Goal: Task Accomplishment & Management: Complete application form

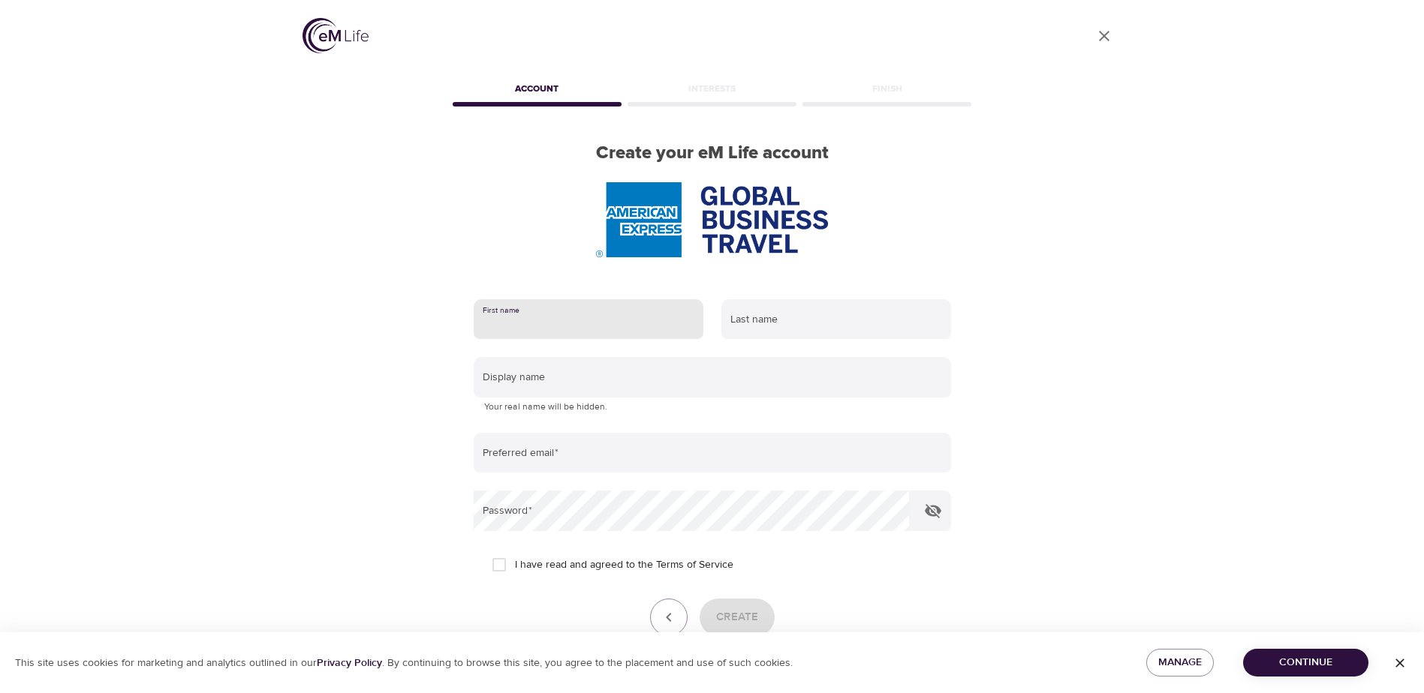
drag, startPoint x: 0, startPoint y: 0, endPoint x: 571, endPoint y: 324, distance: 656.7
click at [571, 324] on input "text" at bounding box center [589, 319] width 230 height 41
type input "[PERSON_NAME]"
type input "[PERSON_NAME] [PERSON_NAME]"
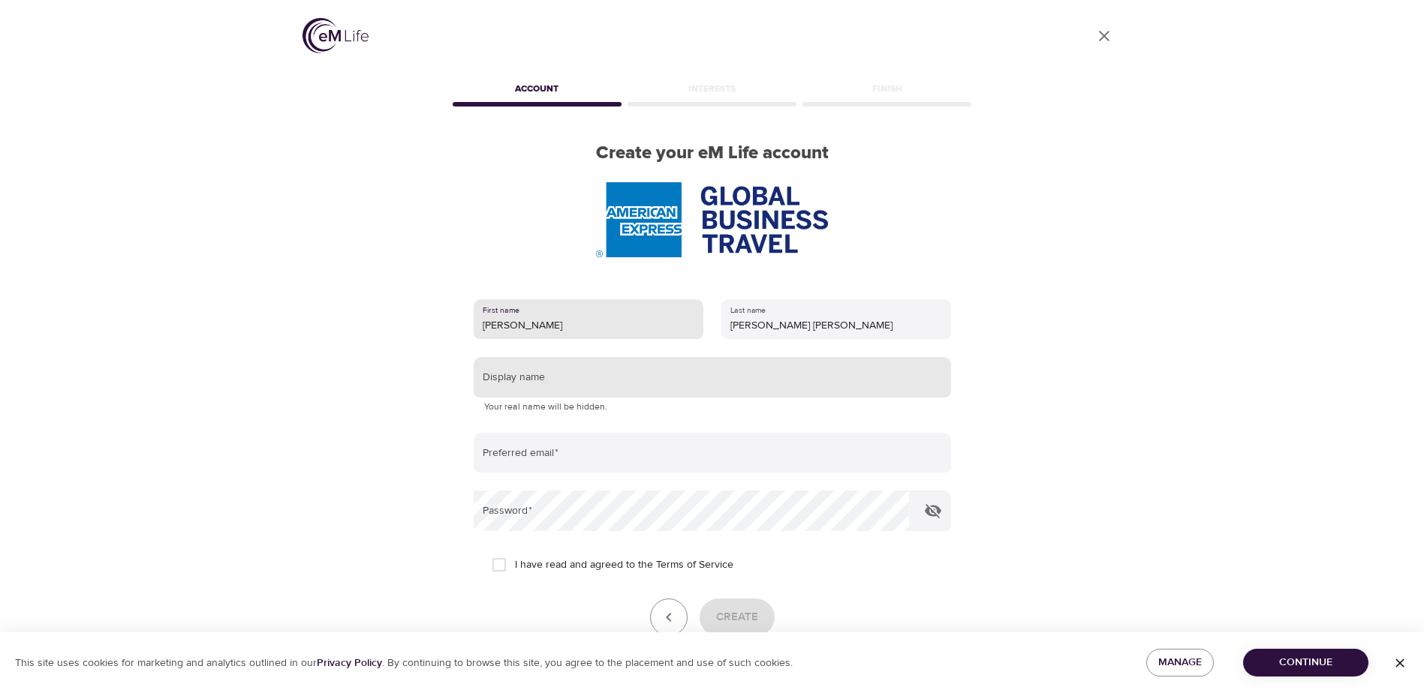
click at [539, 374] on input "text" at bounding box center [712, 377] width 477 height 41
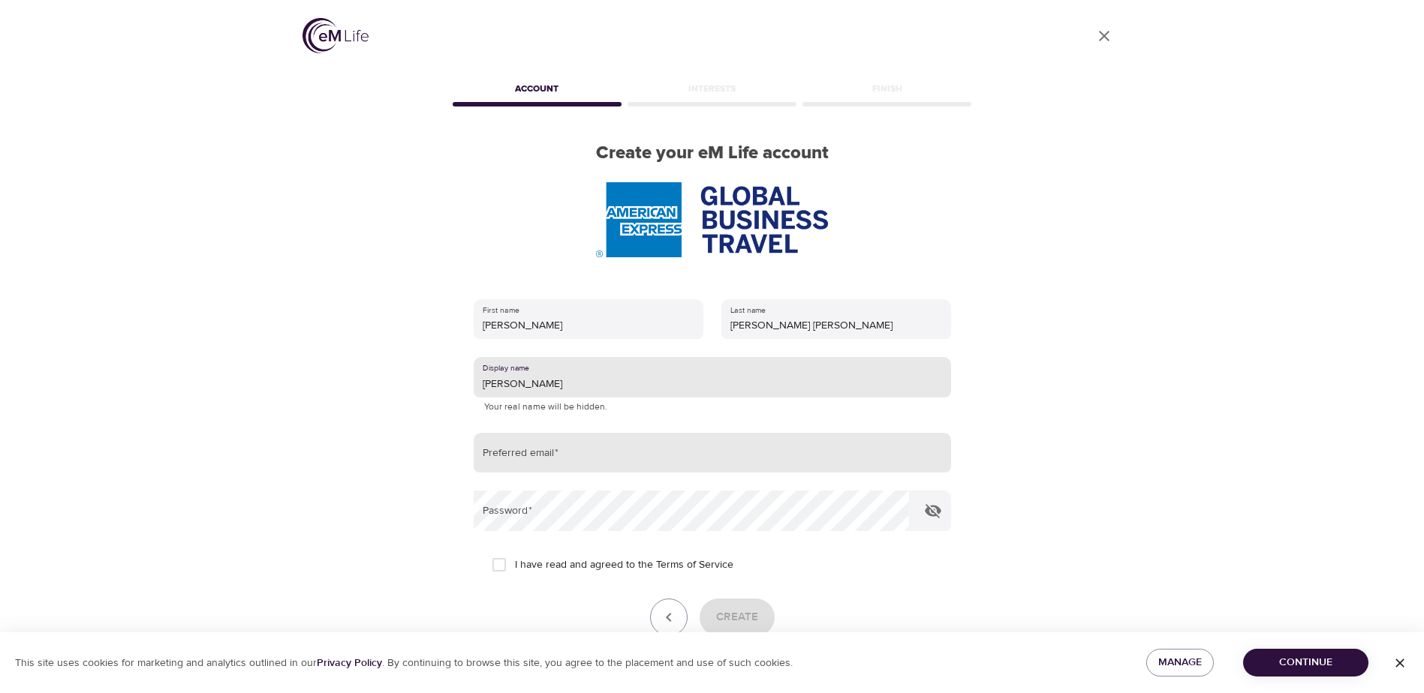
type input "[PERSON_NAME]"
click at [529, 462] on input "email" at bounding box center [712, 453] width 477 height 41
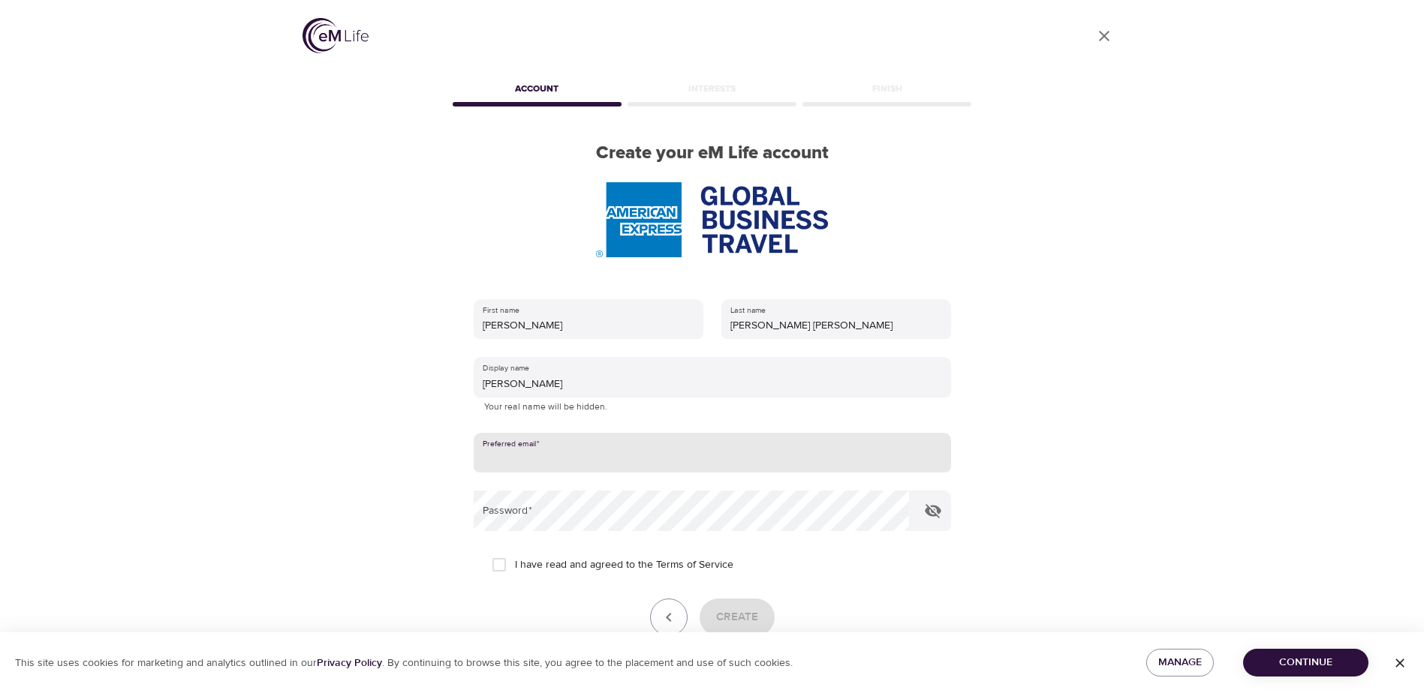
type input "[PERSON_NAME][EMAIL_ADDRESS][PERSON_NAME][PERSON_NAME][DOMAIN_NAME]"
click at [494, 561] on input "I have read and agreed to the Terms of Service" at bounding box center [499, 565] width 32 height 32
checkbox input "true"
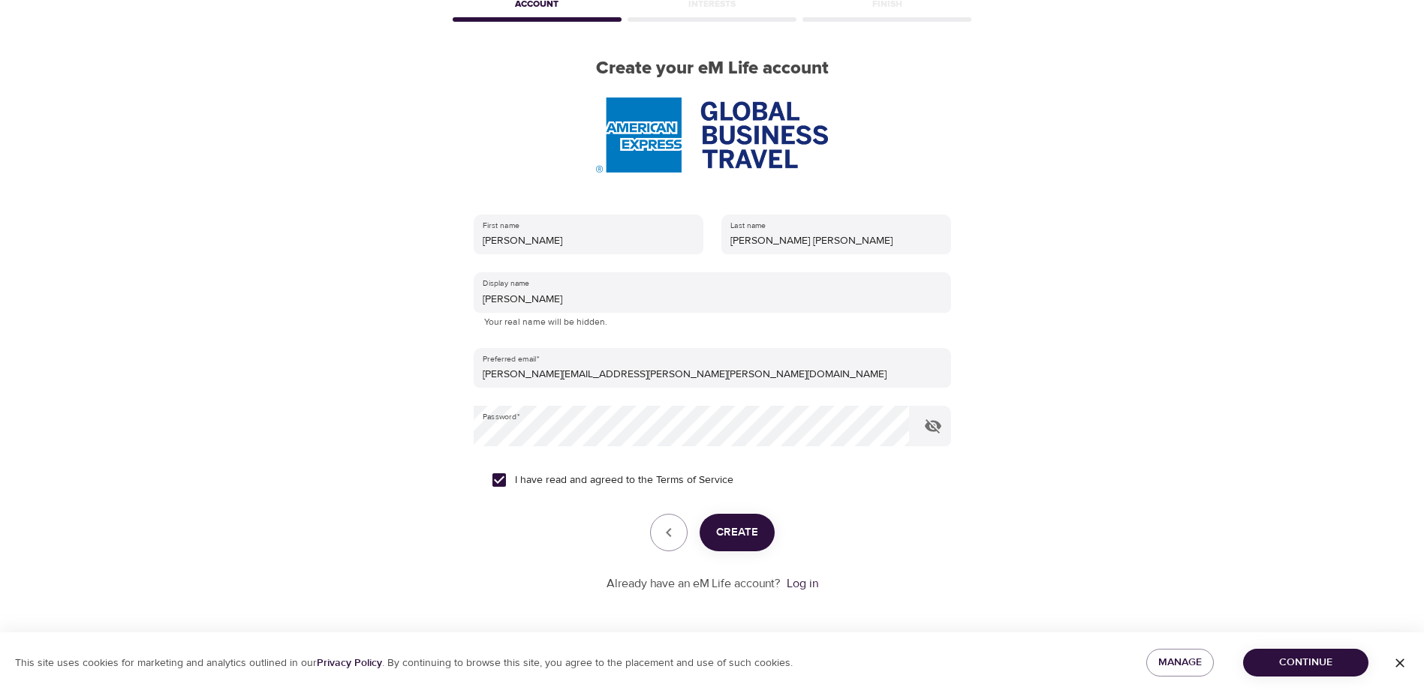
scroll to position [86, 0]
click at [756, 530] on span "Create" at bounding box center [737, 532] width 42 height 20
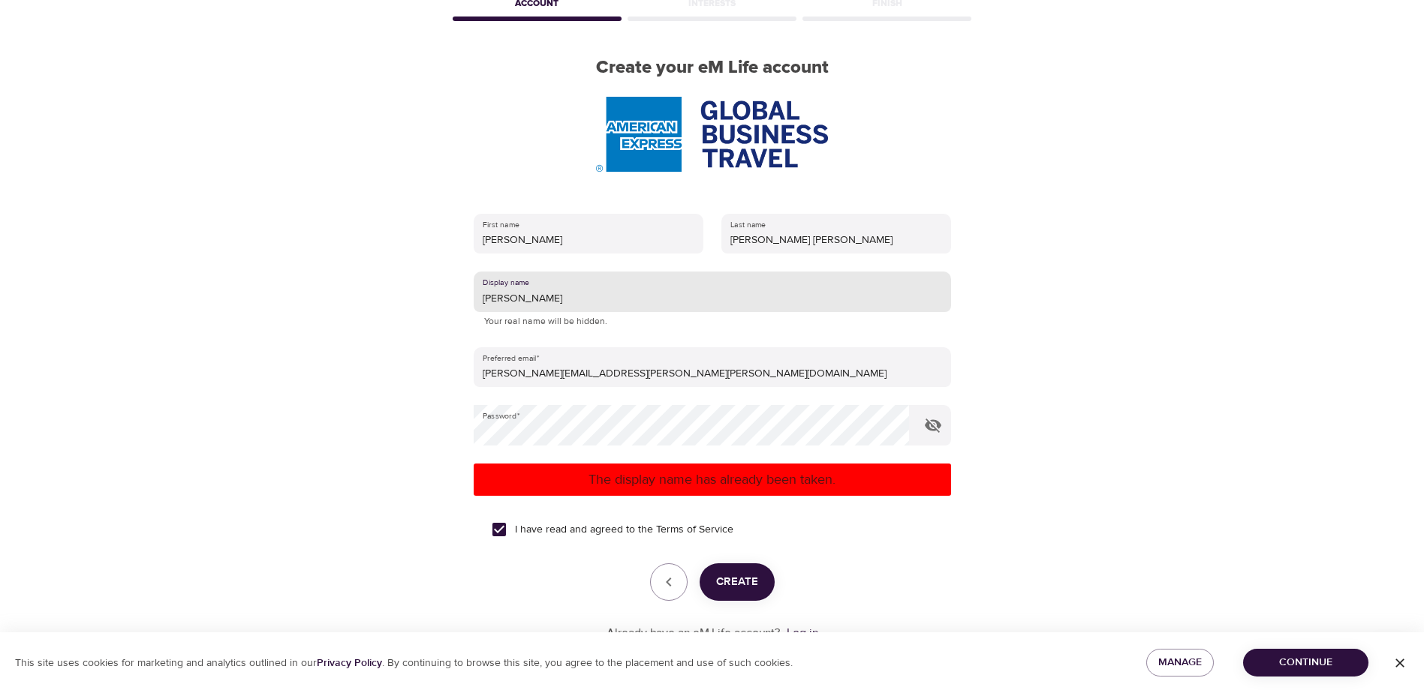
drag, startPoint x: 510, startPoint y: 299, endPoint x: 464, endPoint y: 286, distance: 48.5
click at [464, 286] on div "First name [PERSON_NAME] name [PERSON_NAME] [PERSON_NAME] Display name [PERSON_…" at bounding box center [712, 428] width 525 height 477
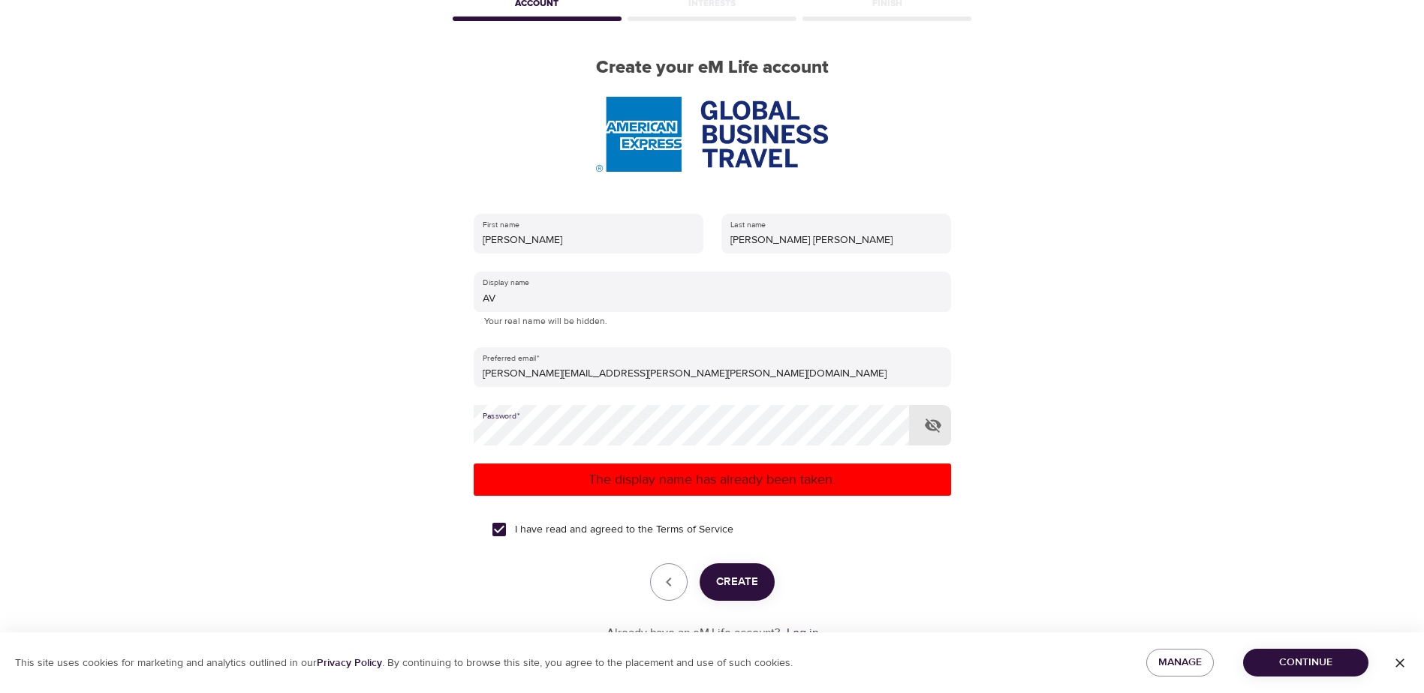
click at [441, 424] on div "User Profile Account Interests Finish Create your eM Life account First name [P…" at bounding box center [712, 260] width 856 height 693
click at [752, 570] on button "Create" at bounding box center [736, 583] width 75 height 38
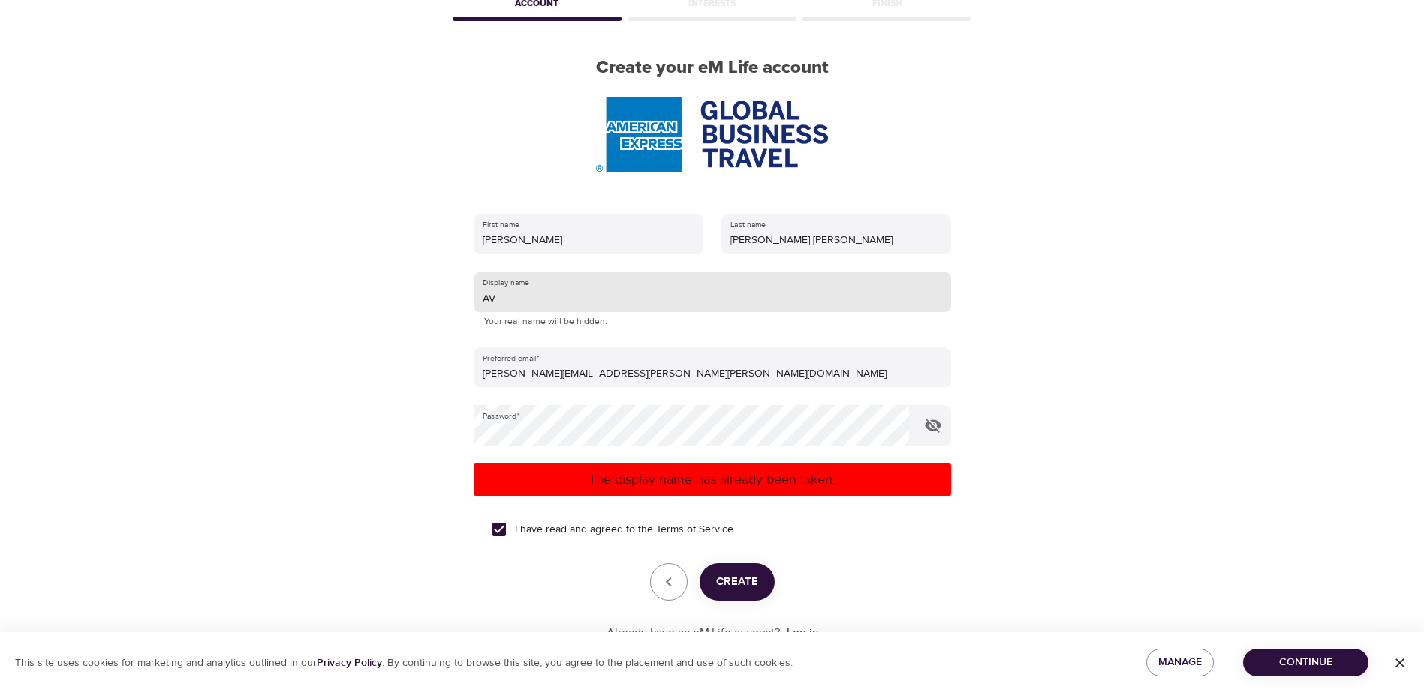
click at [507, 298] on input "AV" at bounding box center [712, 292] width 477 height 41
type input "AVaCe"
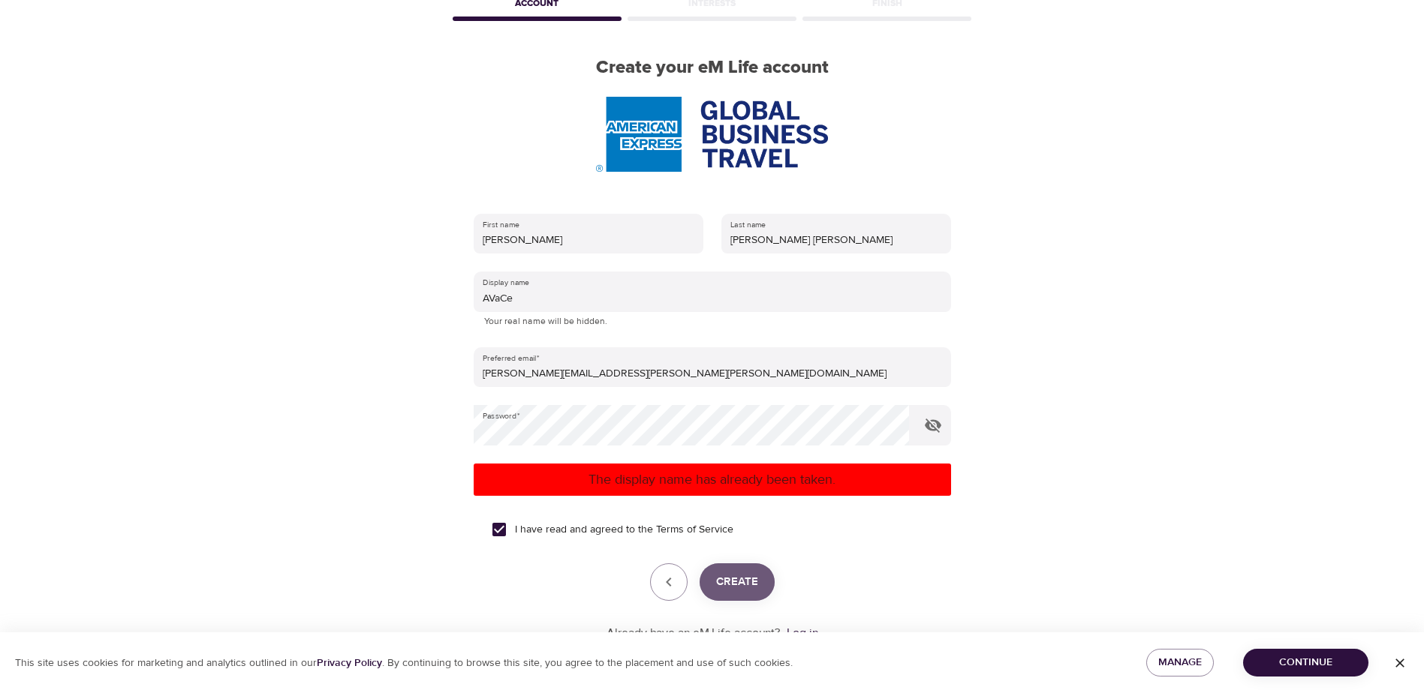
click at [727, 590] on span "Create" at bounding box center [737, 583] width 42 height 20
click at [434, 420] on div "User Profile Account Interests Finish Create your eM Life account First name [P…" at bounding box center [712, 260] width 856 height 693
click at [739, 594] on button "Create" at bounding box center [736, 583] width 75 height 38
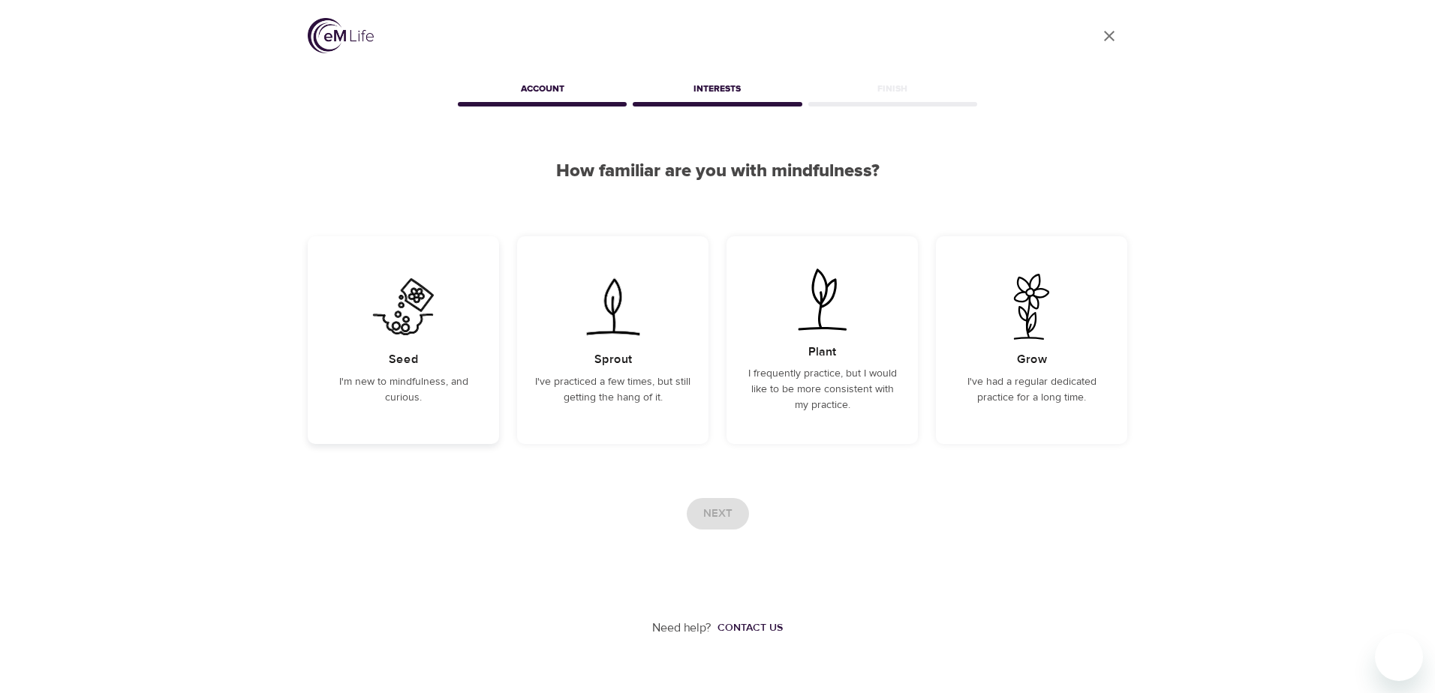
click at [385, 371] on div "Seed I'm new to mindfulness, and curious." at bounding box center [403, 340] width 191 height 208
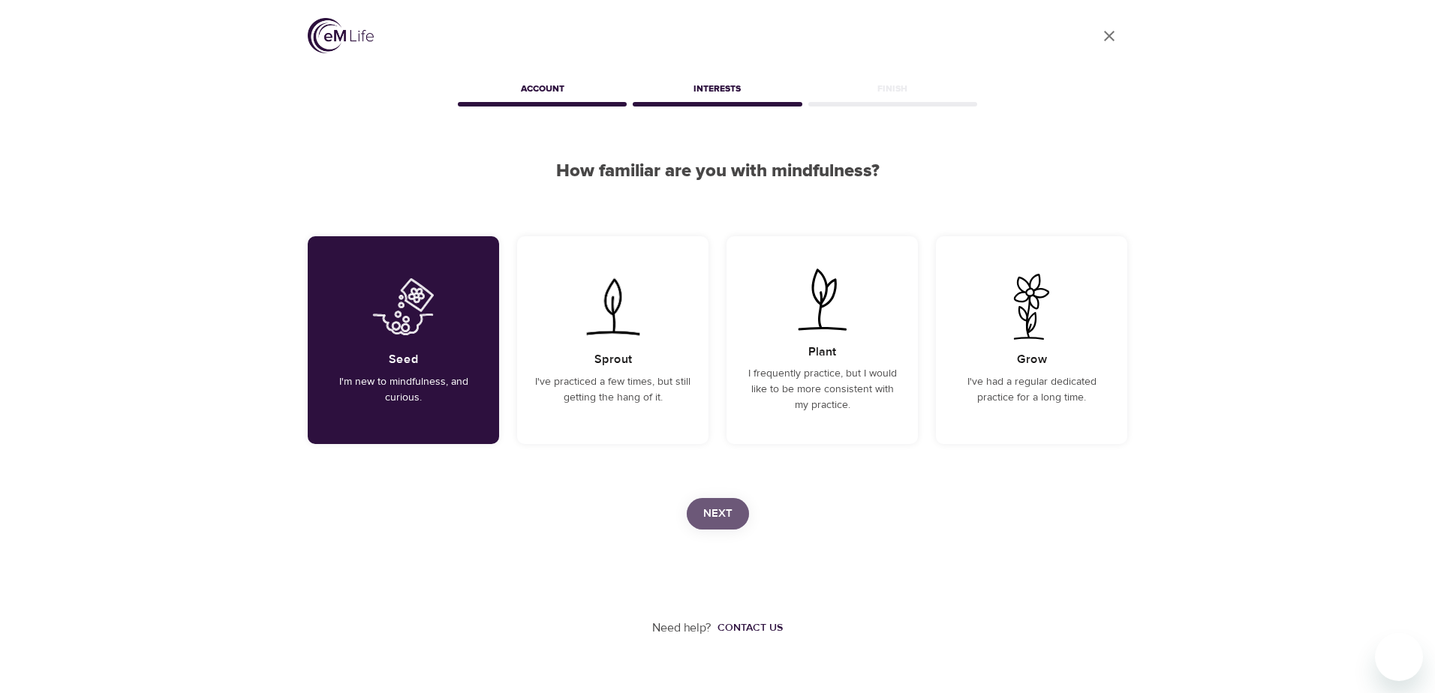
click at [729, 510] on span "Next" at bounding box center [717, 514] width 29 height 20
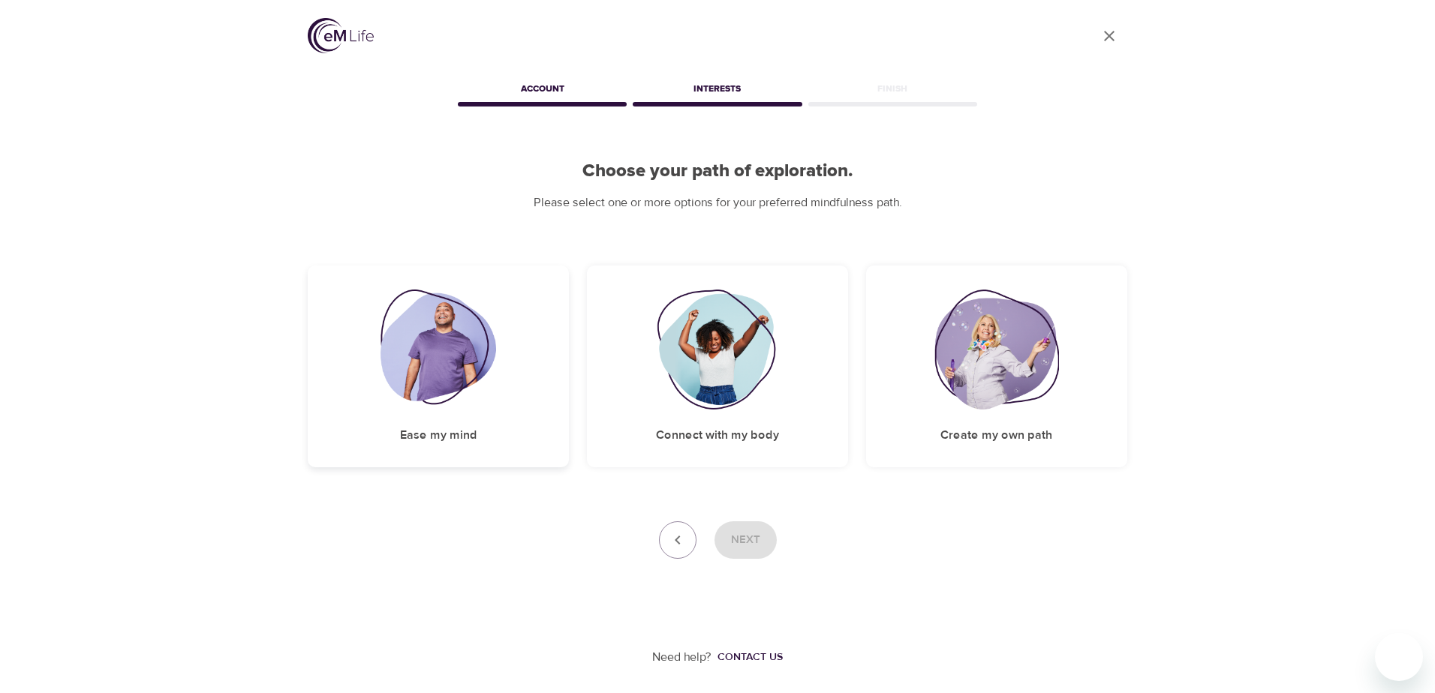
click at [428, 359] on img at bounding box center [438, 350] width 116 height 120
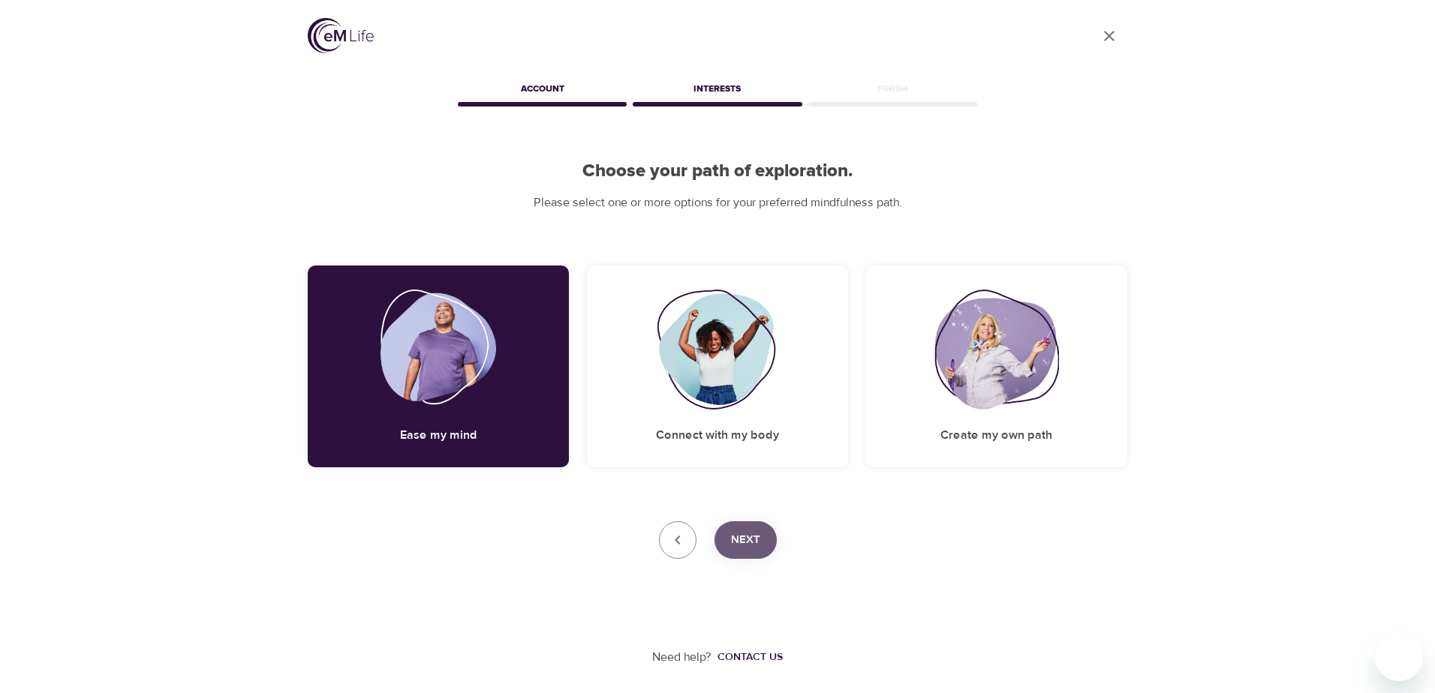
click at [751, 548] on span "Next" at bounding box center [745, 541] width 29 height 20
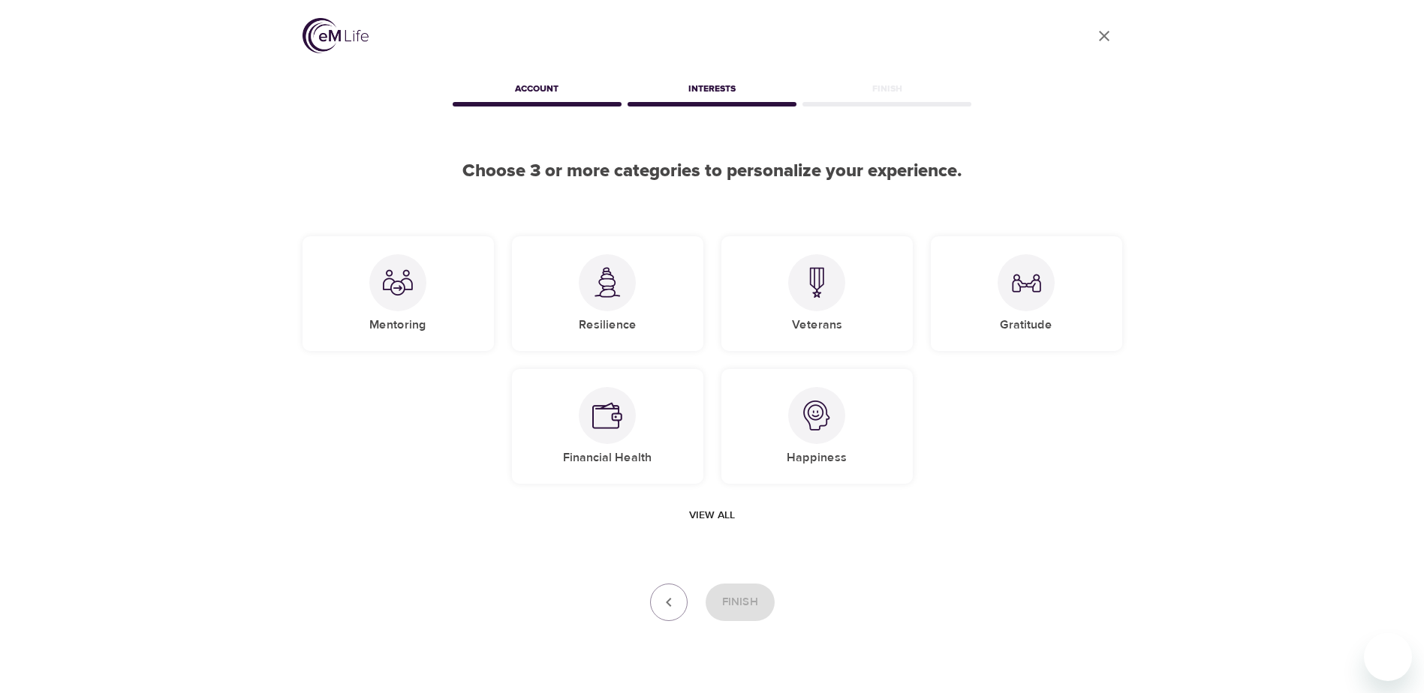
click at [712, 510] on span "View all" at bounding box center [712, 516] width 46 height 19
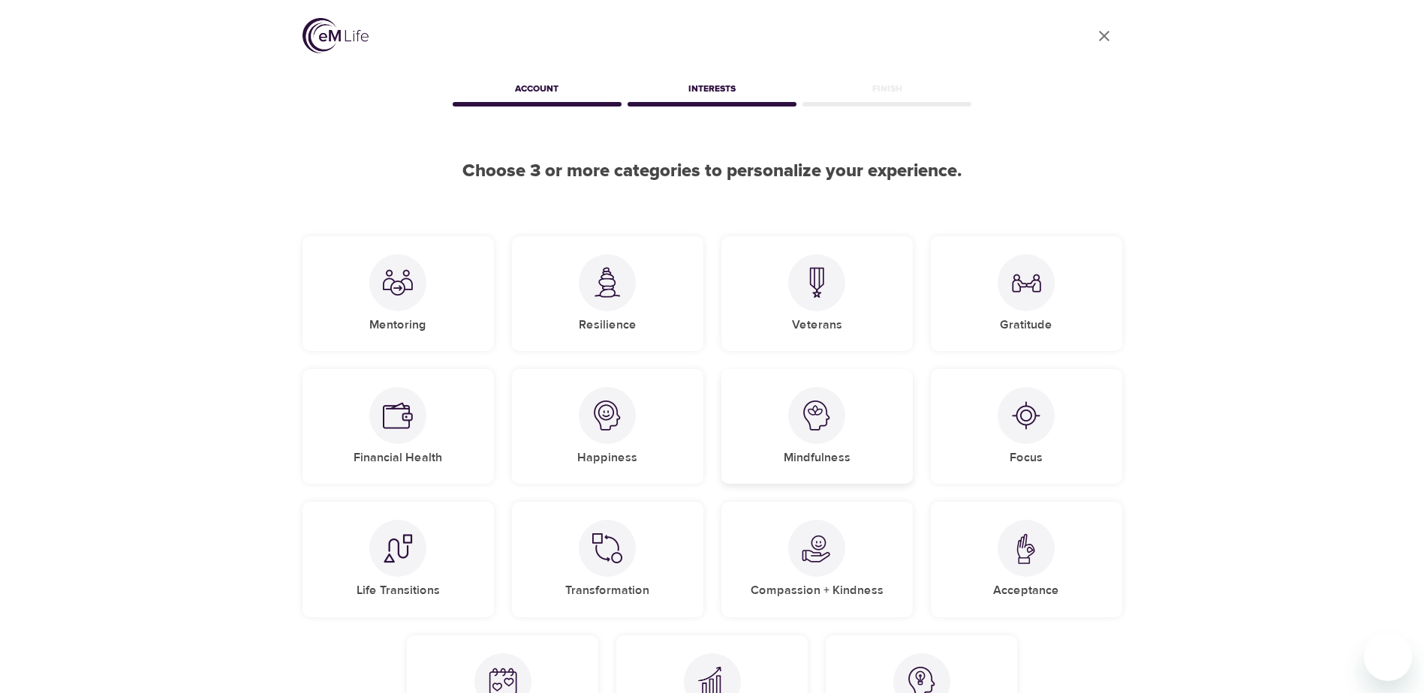
click at [809, 423] on img at bounding box center [817, 416] width 30 height 30
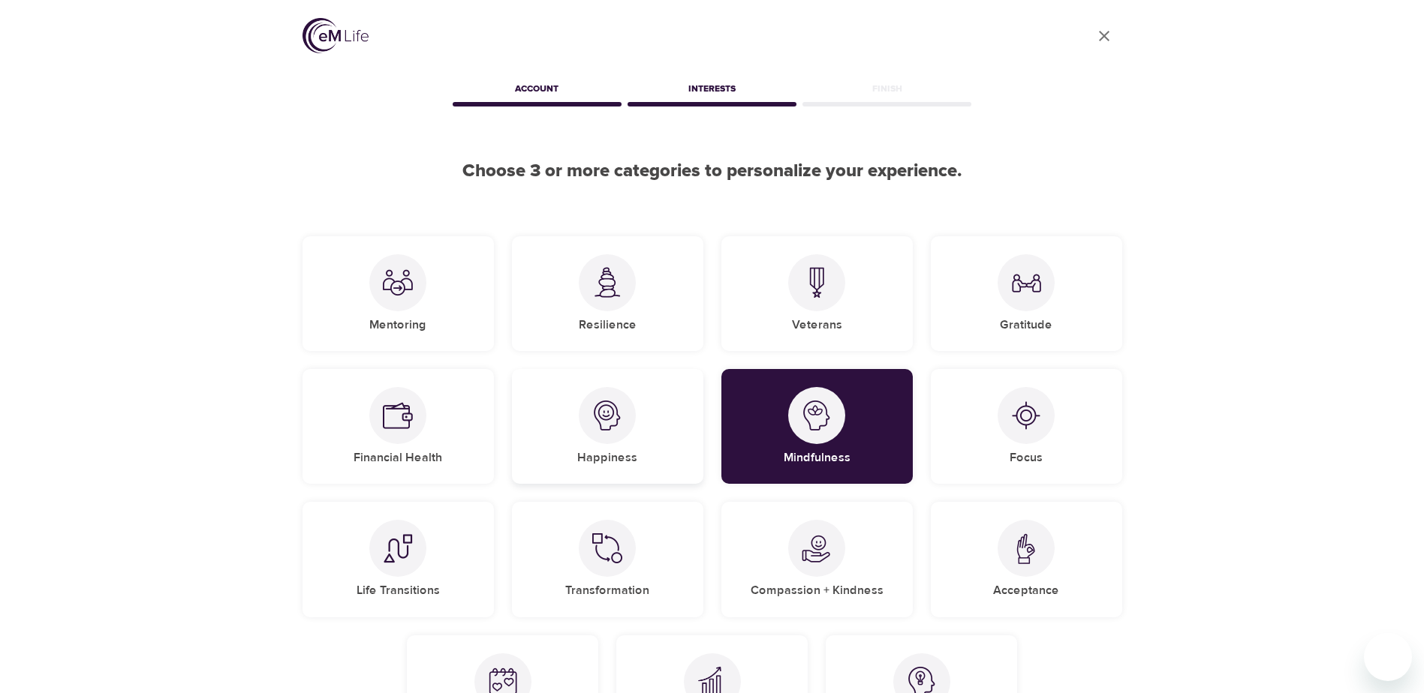
click at [604, 418] on img at bounding box center [607, 416] width 30 height 30
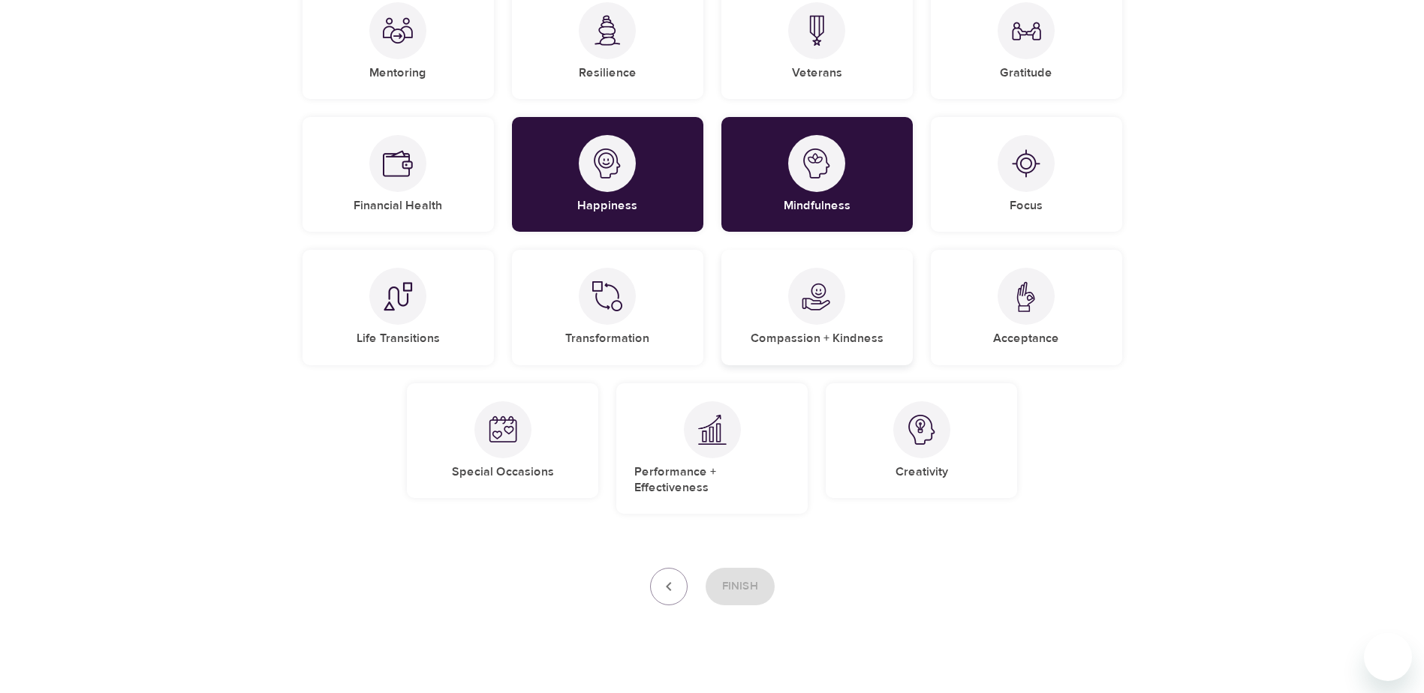
scroll to position [256, 0]
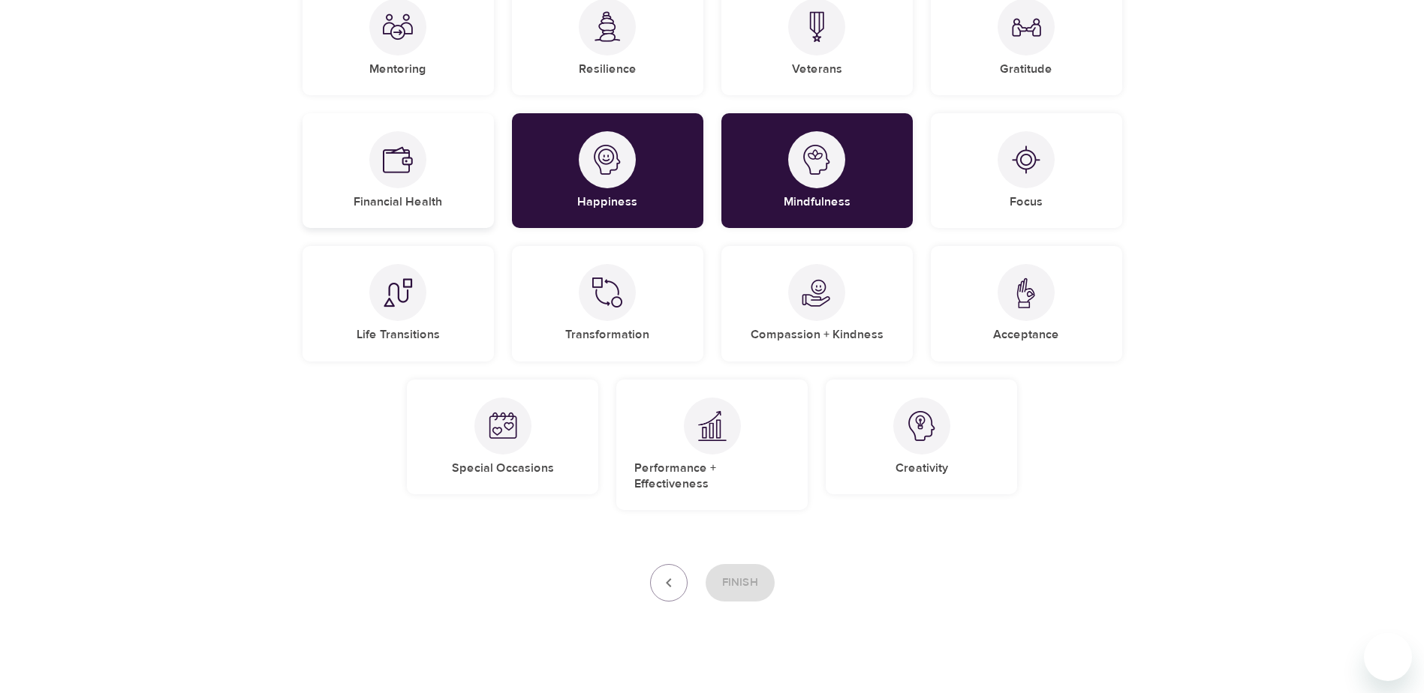
click at [376, 173] on div at bounding box center [397, 159] width 57 height 57
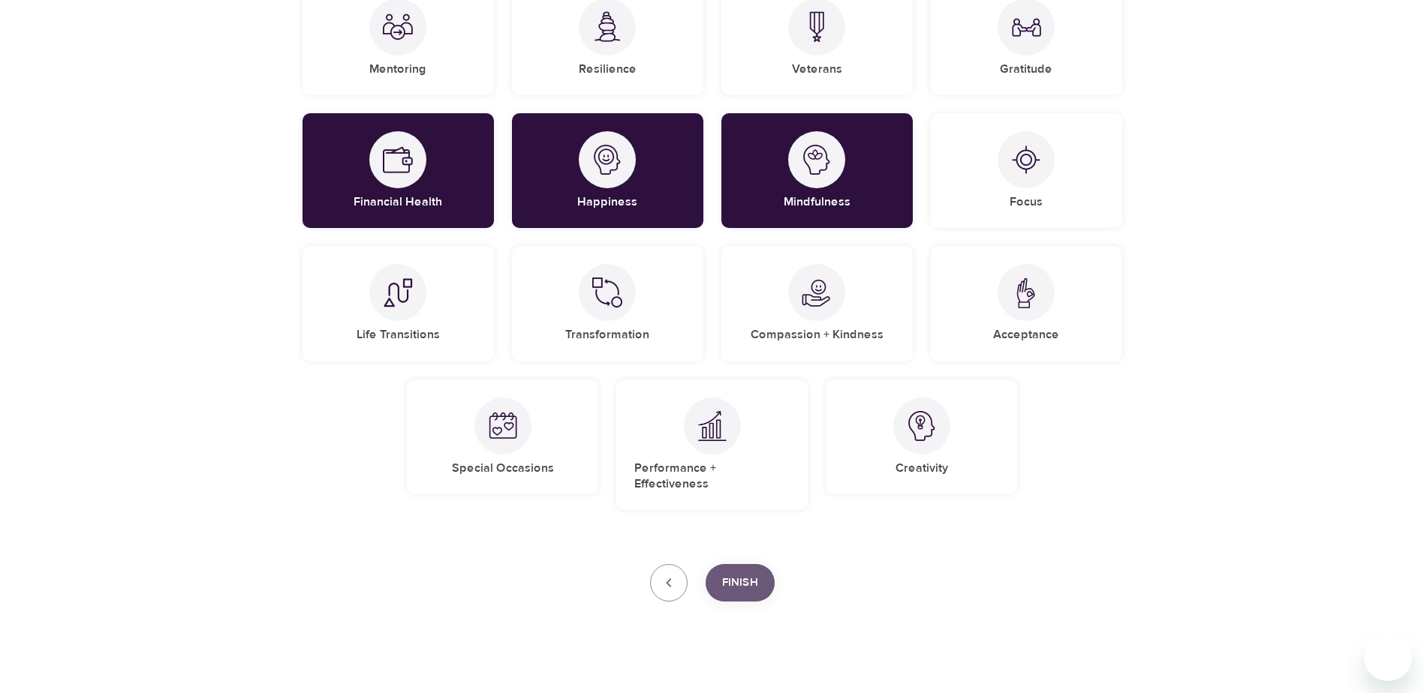
click at [744, 573] on span "Finish" at bounding box center [740, 583] width 36 height 20
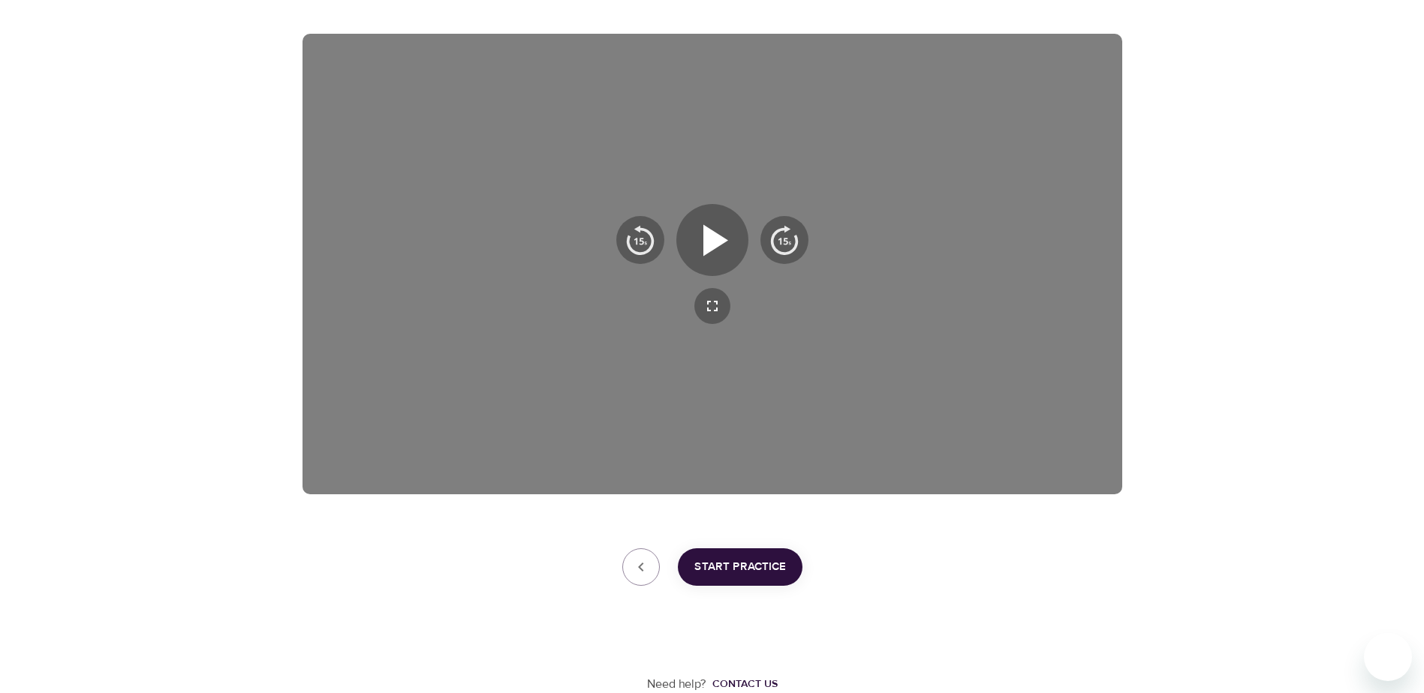
scroll to position [232, 0]
click at [768, 579] on button "Start Practice" at bounding box center [740, 568] width 125 height 38
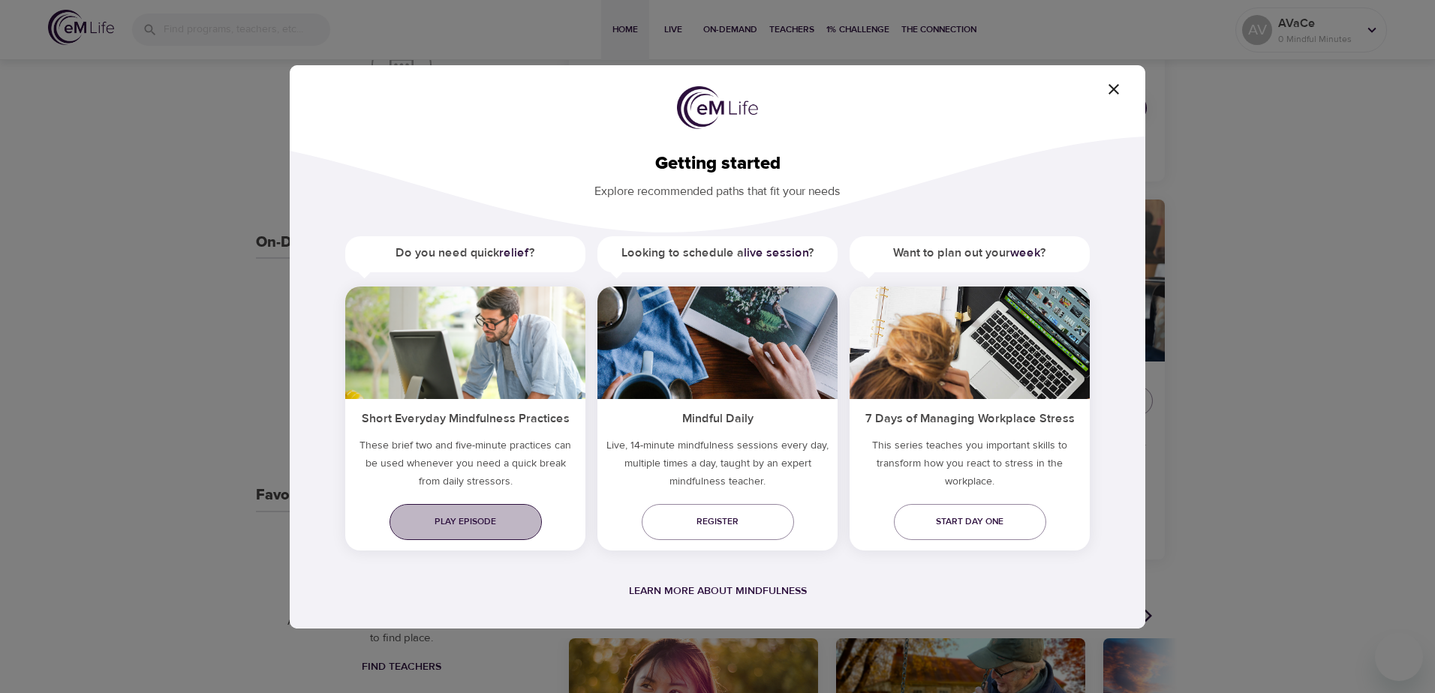
click at [508, 533] on link "Play episode" at bounding box center [466, 522] width 152 height 36
